Goal: Transaction & Acquisition: Subscribe to service/newsletter

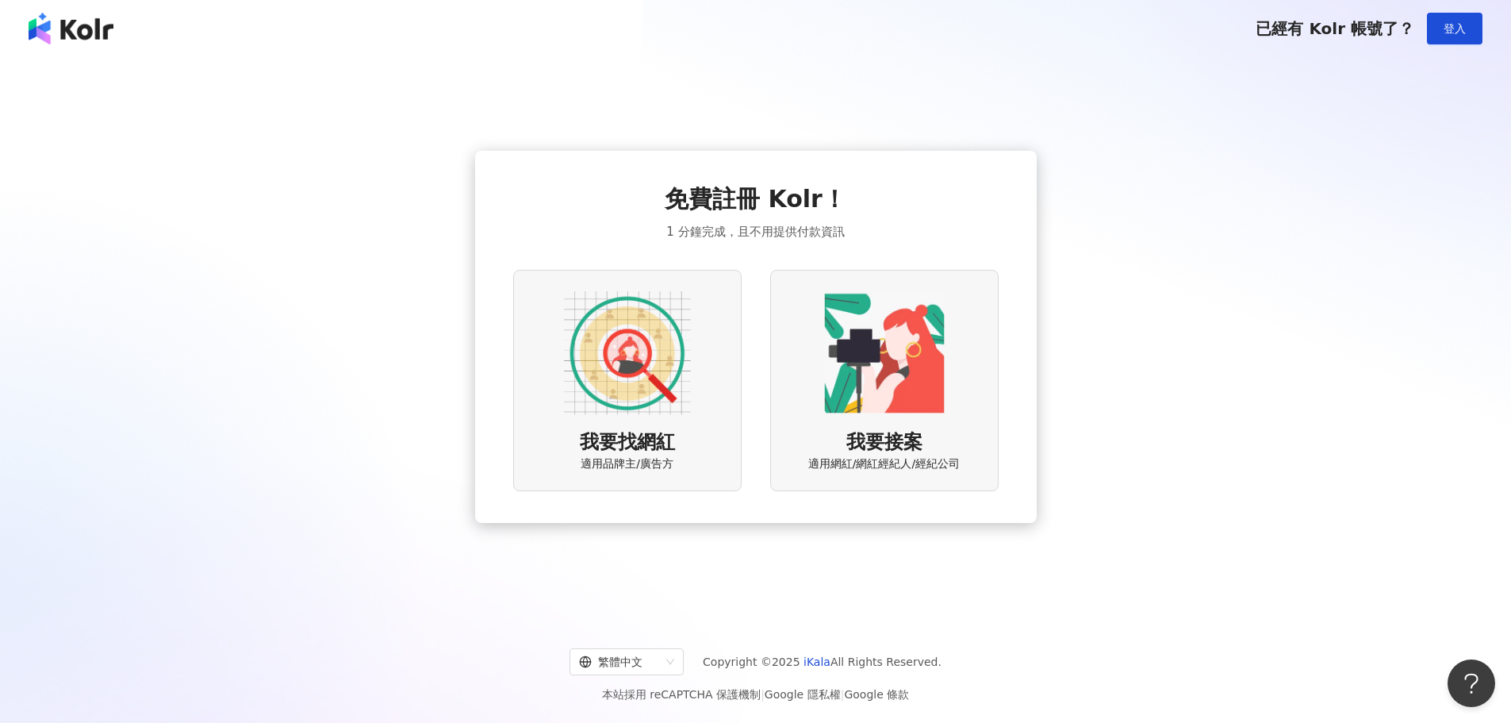
click at [657, 370] on img at bounding box center [627, 353] width 127 height 127
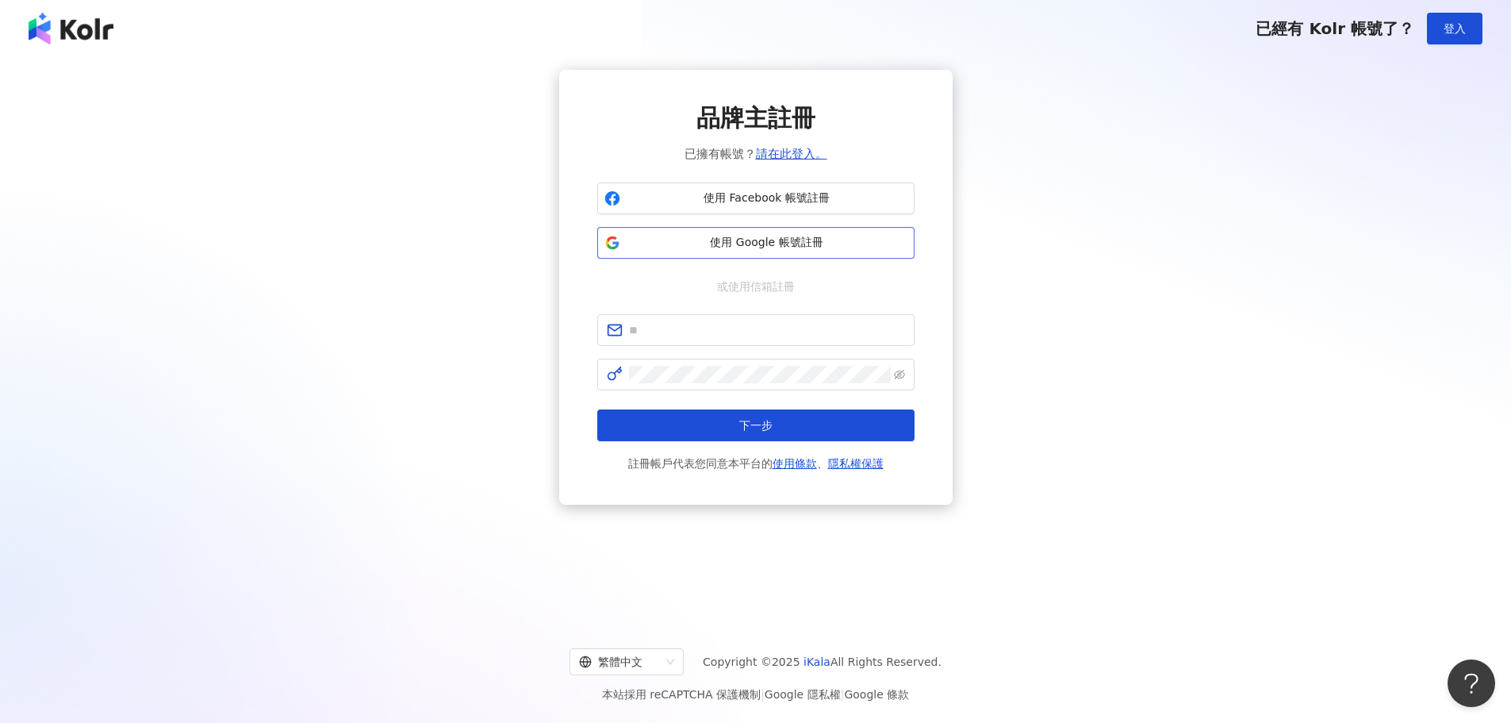
click at [737, 239] on span "使用 Google 帳號註冊" at bounding box center [767, 243] width 281 height 16
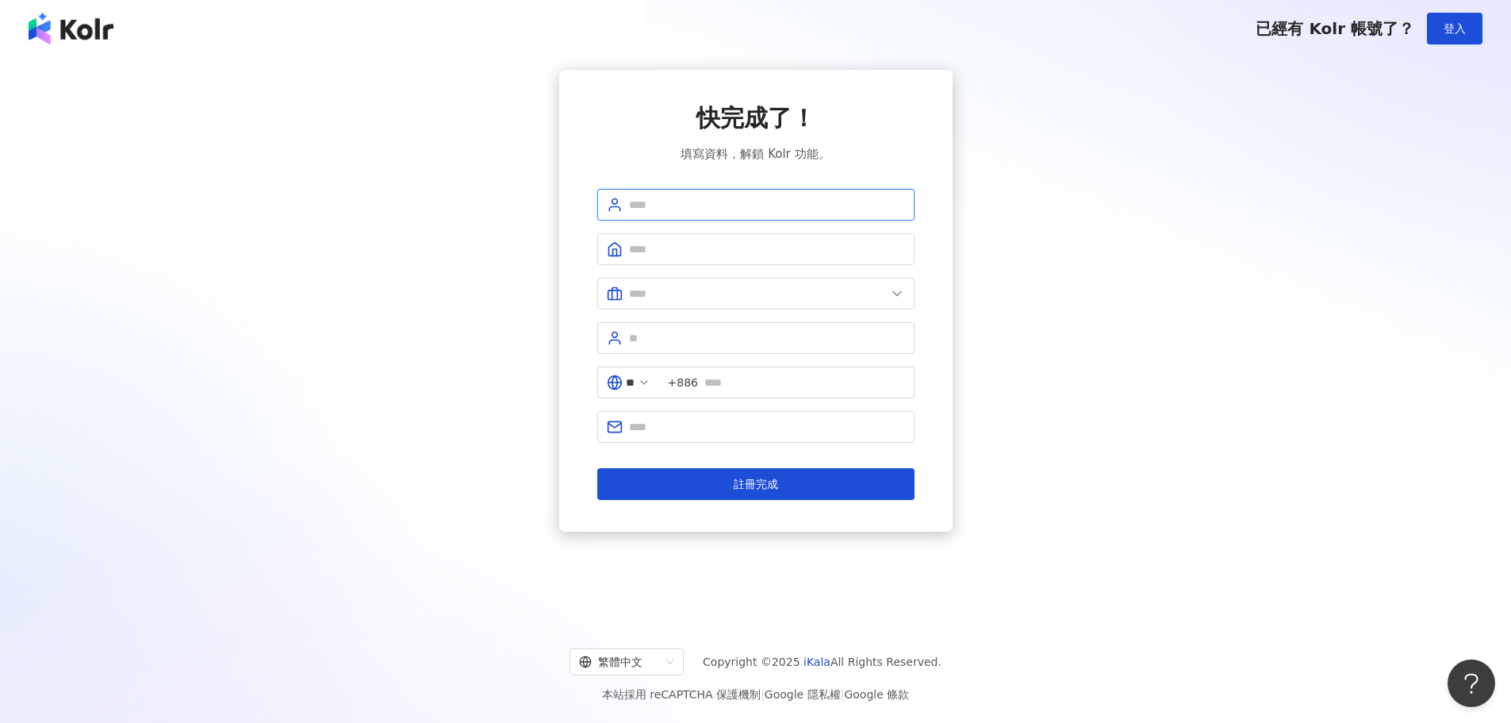
click at [707, 209] on input "text" at bounding box center [767, 204] width 276 height 17
click at [685, 247] on input "text" at bounding box center [767, 248] width 276 height 17
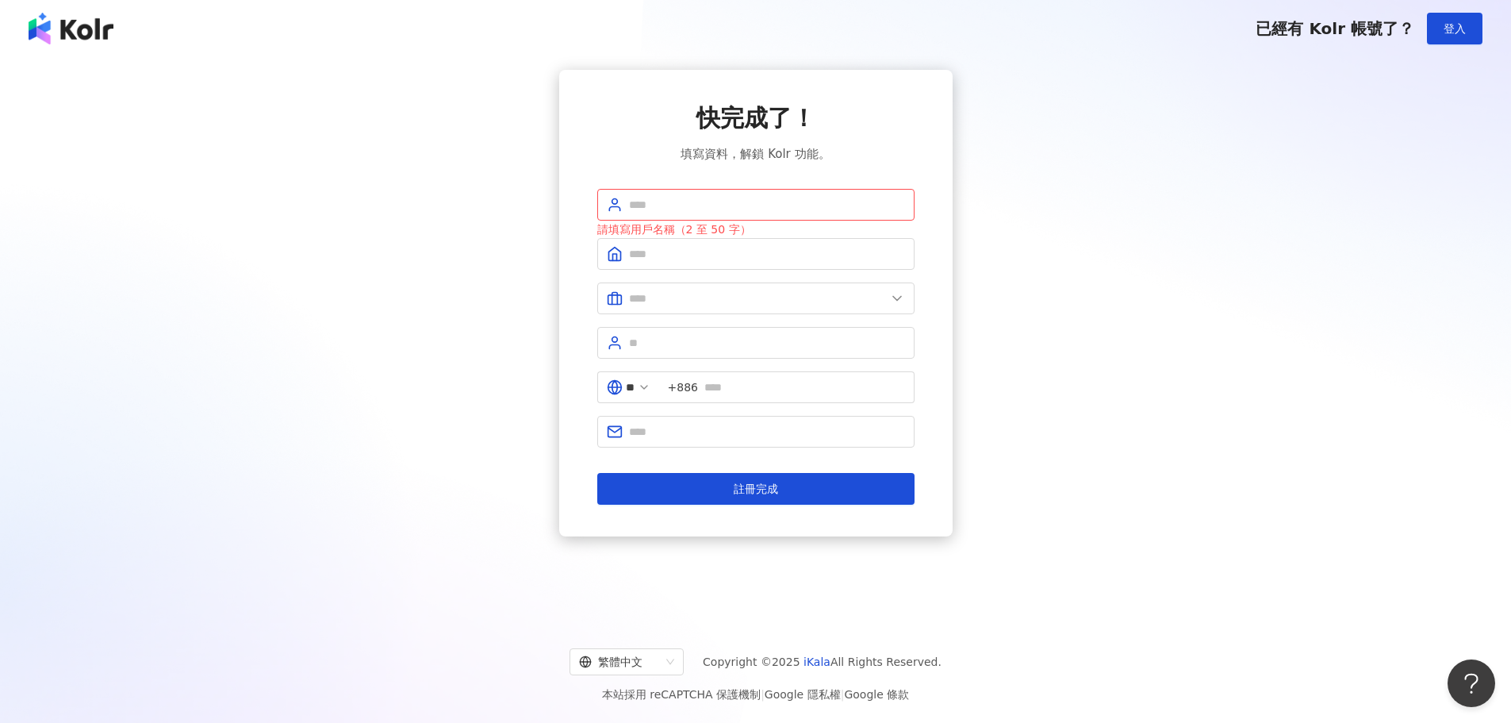
click at [732, 222] on div "請填寫用戶名稱（2 至 50 字）" at bounding box center [755, 229] width 317 height 17
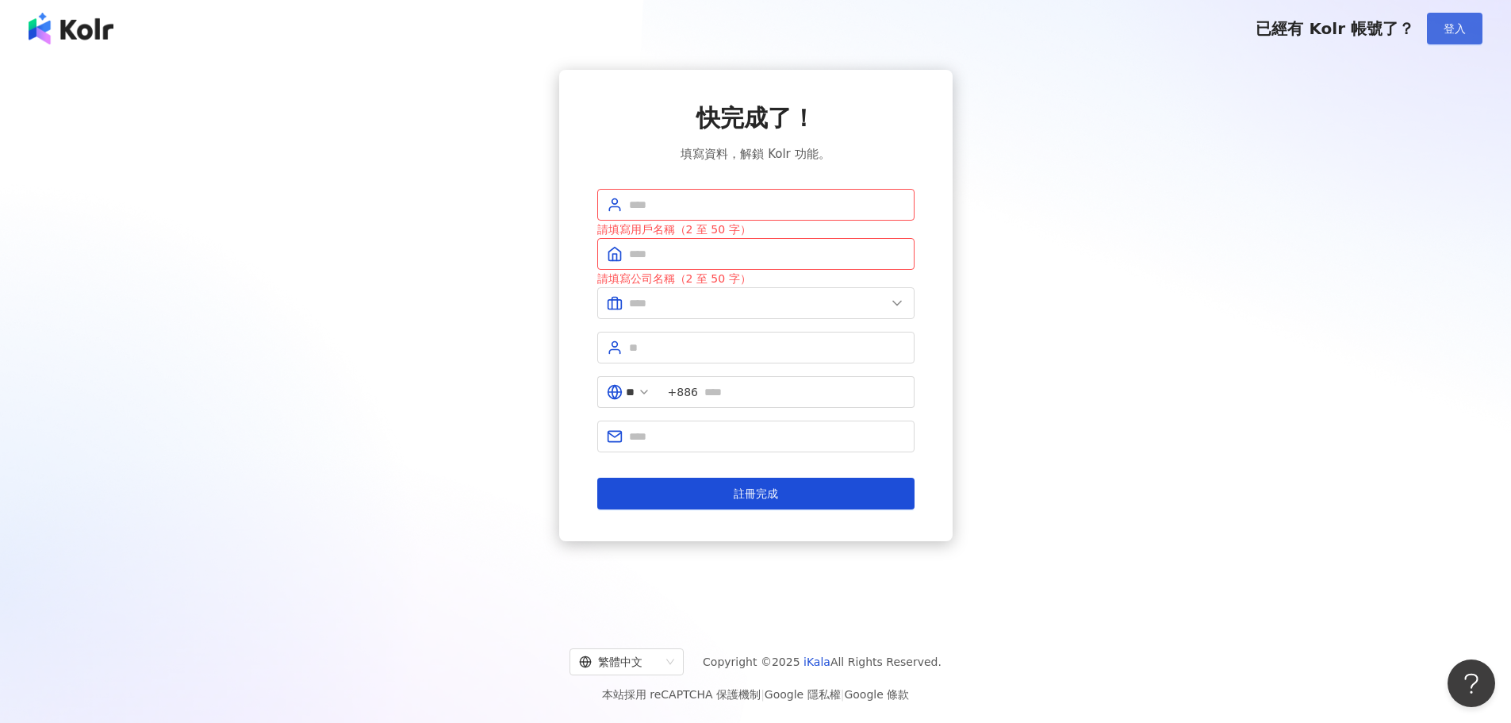
click at [1449, 28] on span "登入" at bounding box center [1455, 28] width 22 height 13
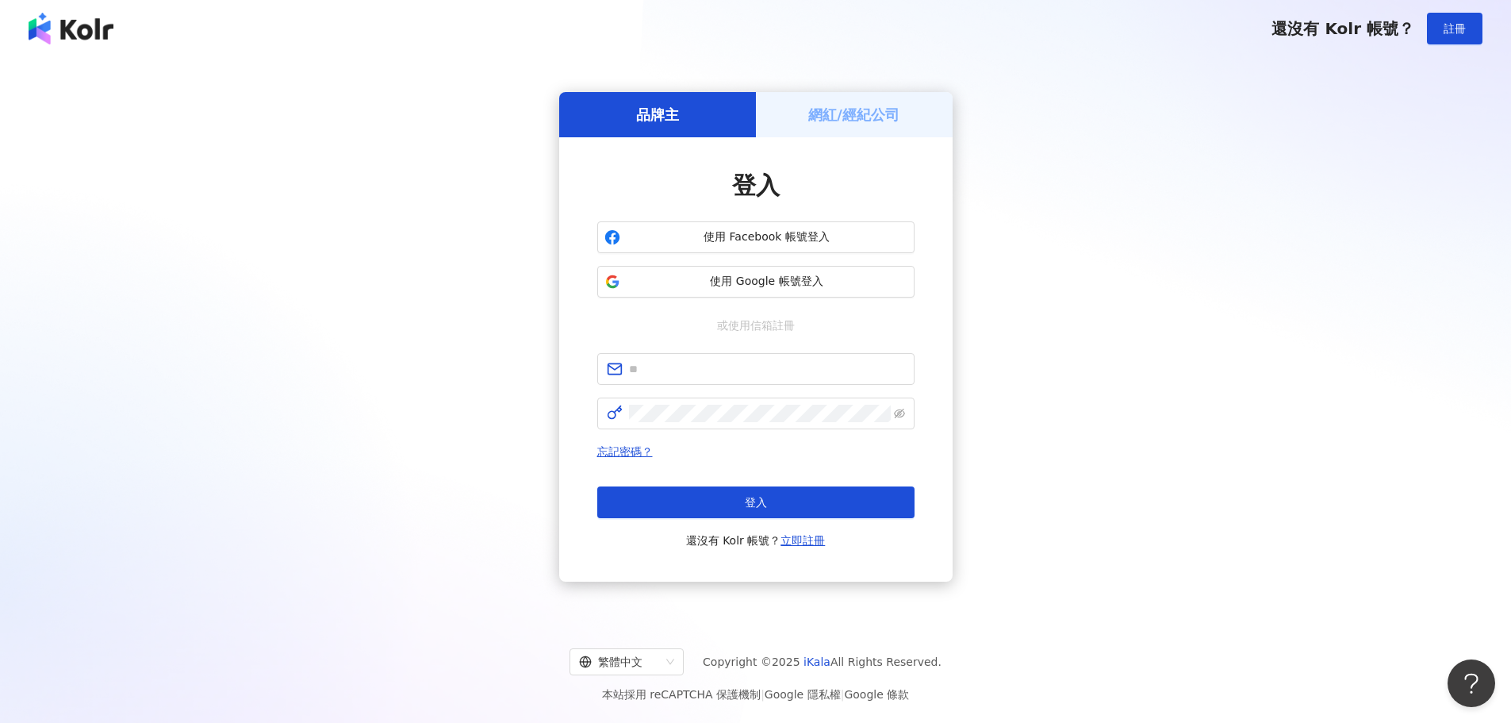
click at [865, 105] on h5 "網紅/經紀公司" at bounding box center [853, 115] width 91 height 20
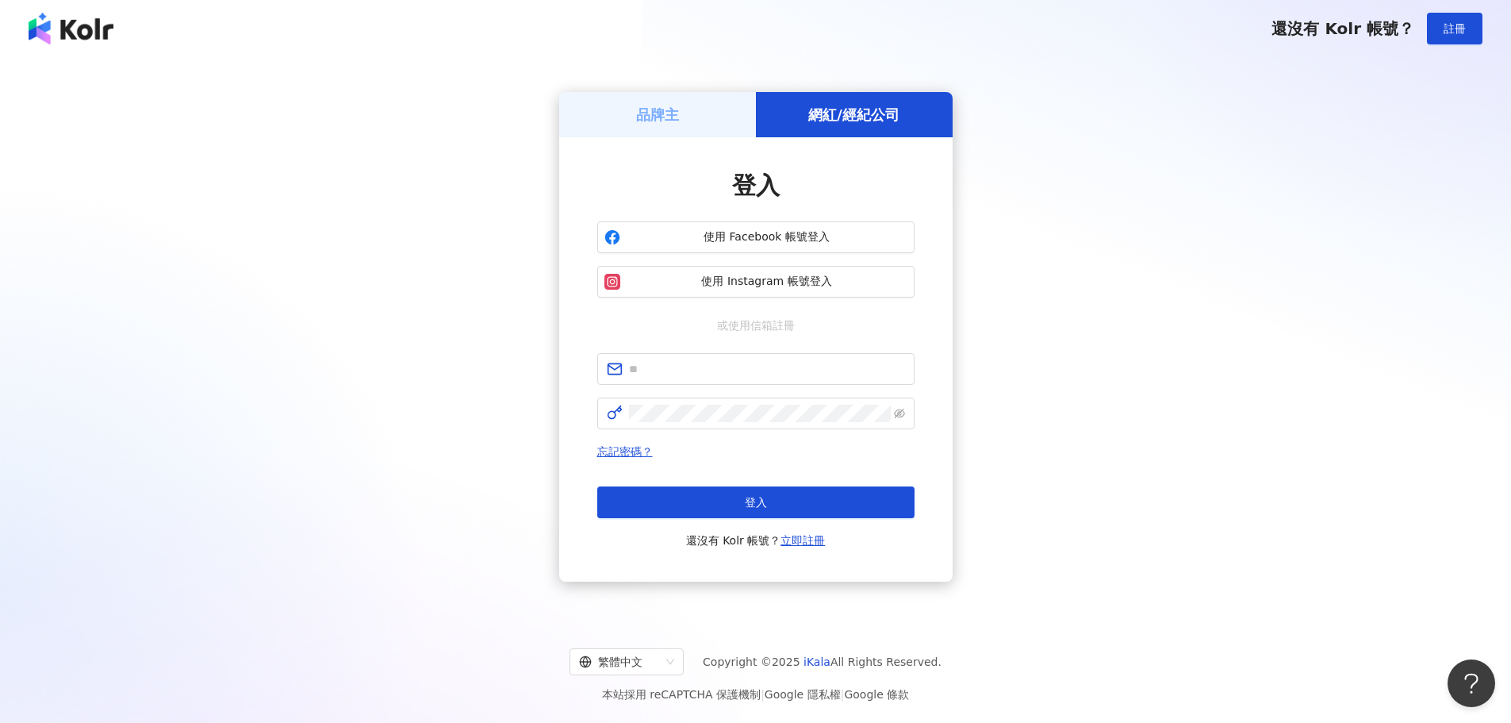
click at [671, 121] on h5 "品牌主" at bounding box center [657, 115] width 43 height 20
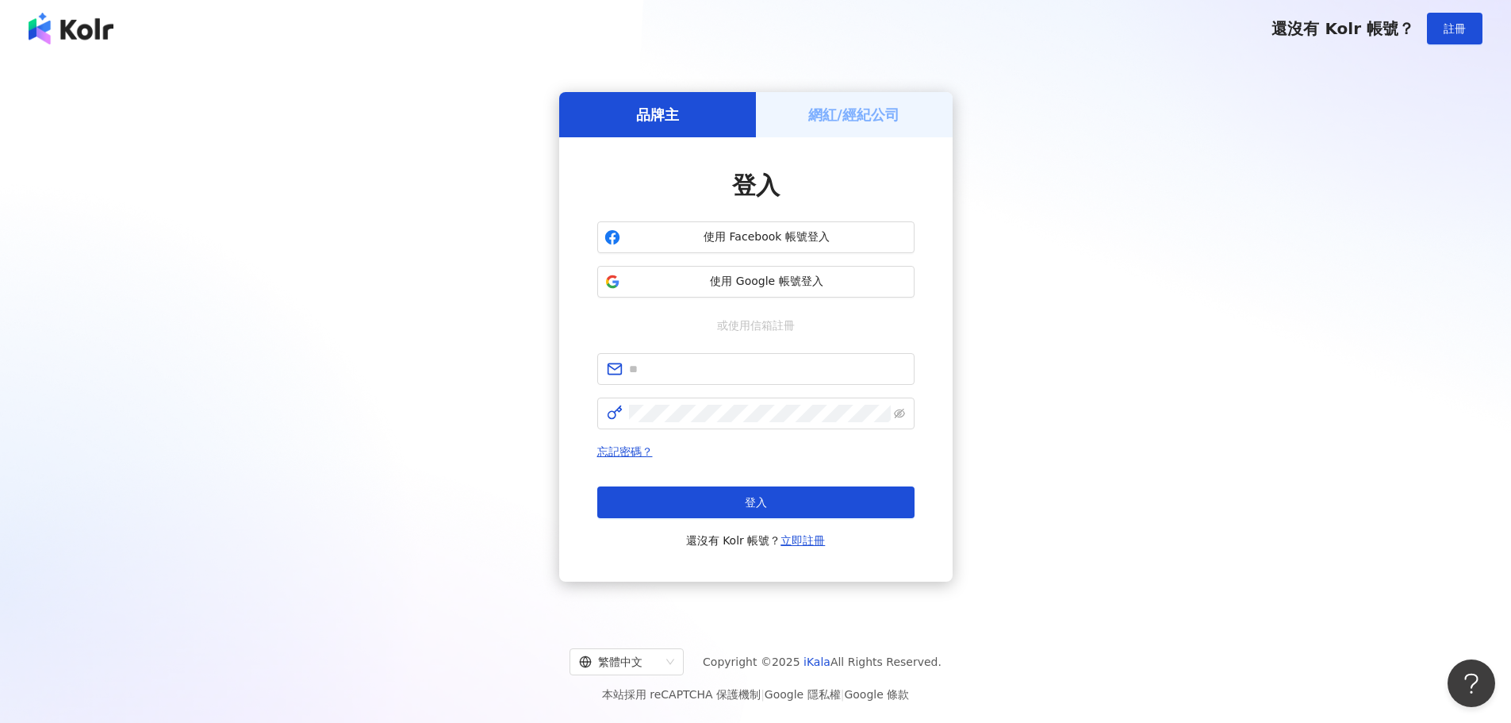
click at [907, 124] on div "網紅/經紀公司" at bounding box center [854, 114] width 197 height 45
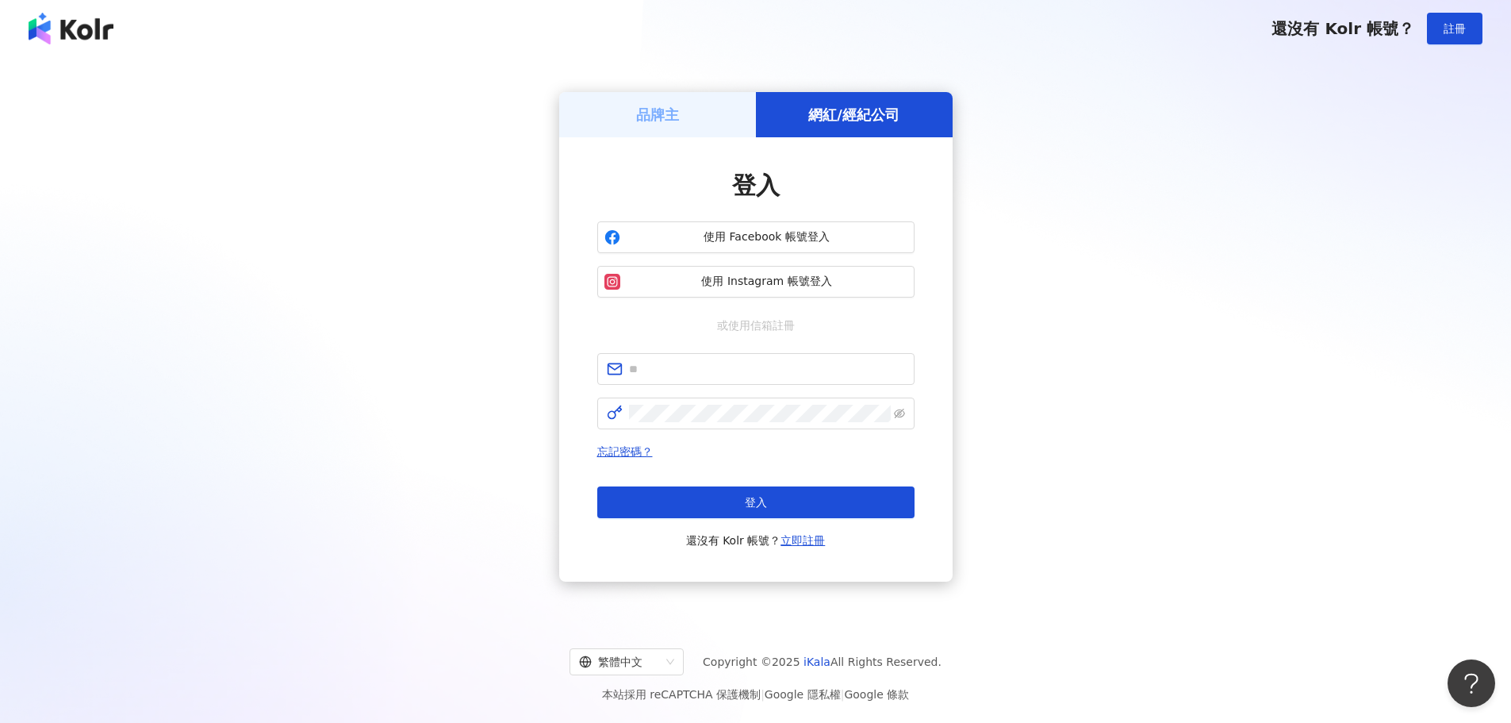
click at [686, 112] on div "品牌主" at bounding box center [657, 114] width 197 height 45
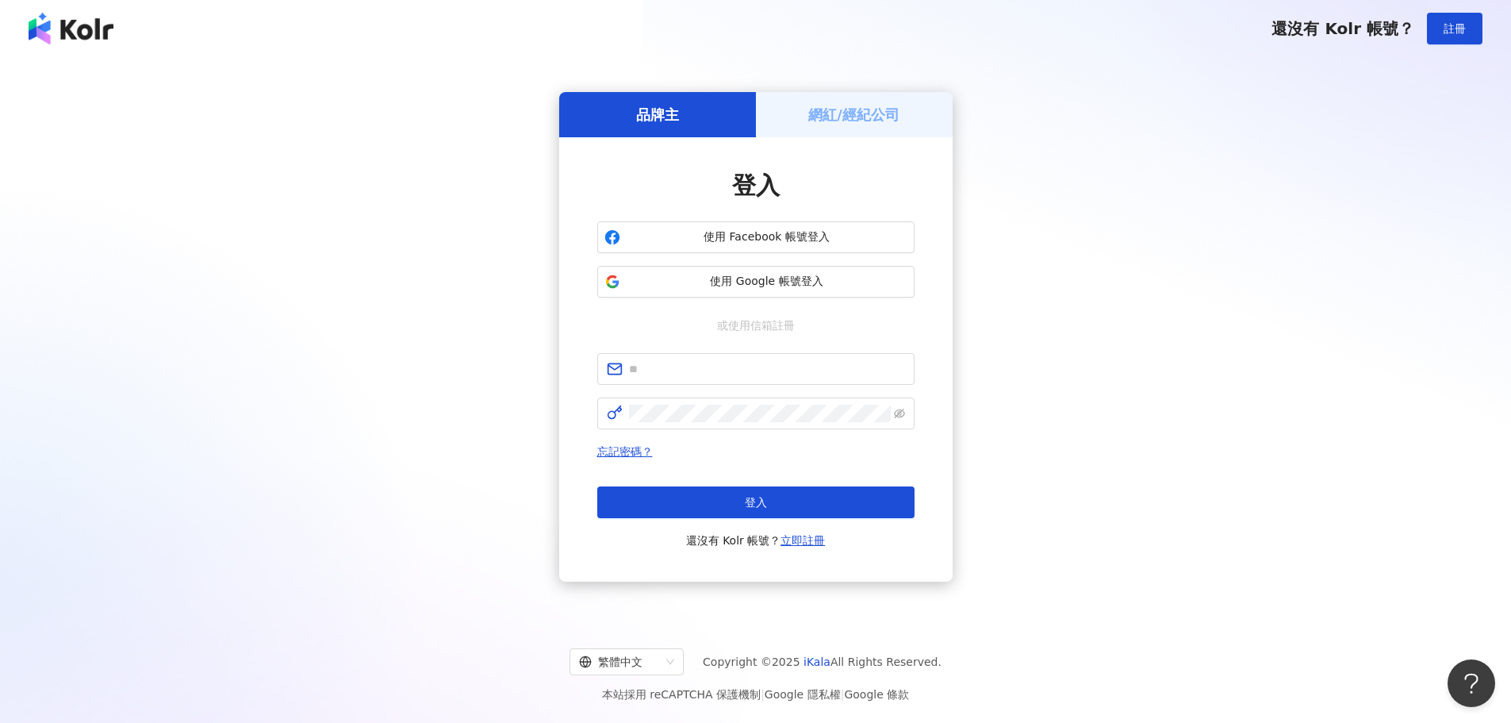
click at [86, 36] on img at bounding box center [71, 29] width 85 height 32
click at [468, 509] on div "品牌主 網紅/經紀公司 登入 使用 Facebook 帳號登入 使用 Google 帳號登入 或使用信箱註冊 忘記密碼？ 登入 還沒有 Kolr 帳號？ 立即…" at bounding box center [755, 337] width 1473 height 534
click at [804, 363] on input "text" at bounding box center [767, 368] width 276 height 17
click at [1296, 267] on div "品牌主 網紅/經紀公司 登入 使用 Facebook 帳號登入 使用 Google 帳號登入 或使用信箱註冊 忘記密碼？ 登入 還沒有 Kolr 帳號？ 立即…" at bounding box center [755, 337] width 1473 height 534
